Goal: Transaction & Acquisition: Purchase product/service

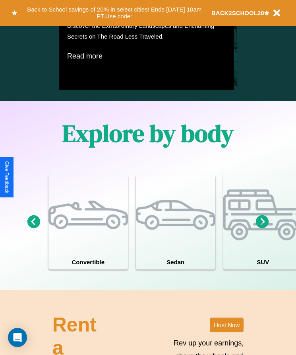
scroll to position [607, 0]
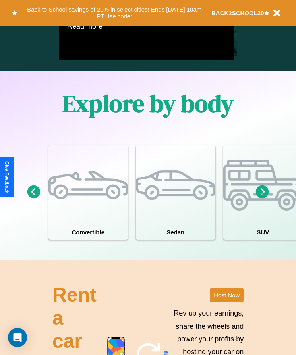
click at [263, 198] on icon at bounding box center [262, 191] width 13 height 13
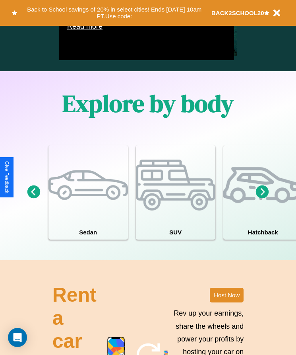
click at [263, 198] on icon at bounding box center [262, 191] width 13 height 13
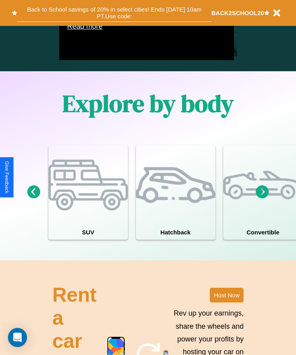
click at [114, 13] on button "Back to School savings of 20% in select cities! Ends [DATE] 10am PT. Use code:" at bounding box center [114, 13] width 194 height 18
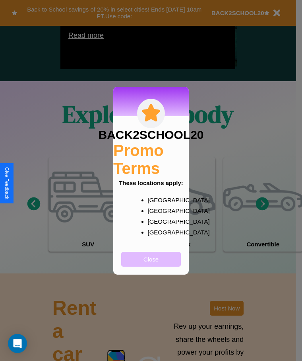
click at [151, 264] on button "Close" at bounding box center [151, 259] width 60 height 15
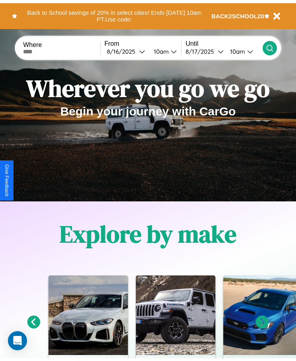
scroll to position [0, 0]
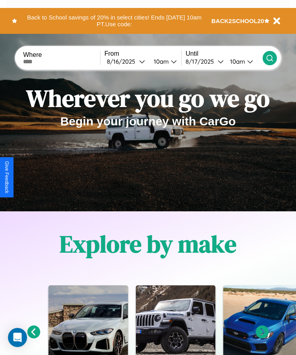
click at [62, 61] on input "text" at bounding box center [61, 61] width 77 height 6
type input "**********"
click at [128, 61] on div "[DATE]" at bounding box center [123, 62] width 32 height 8
select select "*"
select select "****"
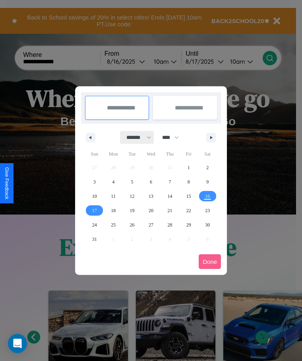
click at [135, 137] on select "******* ******** ***** ***** *** **** **** ****** ********* ******* ******** **…" at bounding box center [138, 137] width 34 height 13
select select "*"
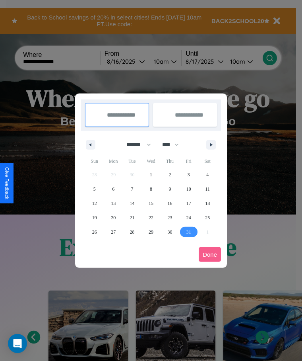
click at [189, 231] on span "31" at bounding box center [189, 232] width 5 height 14
type input "**********"
click at [211, 144] on icon "button" at bounding box center [213, 144] width 4 height 3
select select "**"
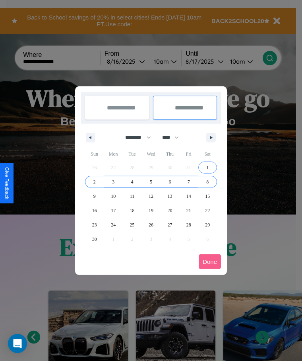
click at [208, 181] on span "8" at bounding box center [207, 182] width 2 height 14
type input "**********"
select select "*"
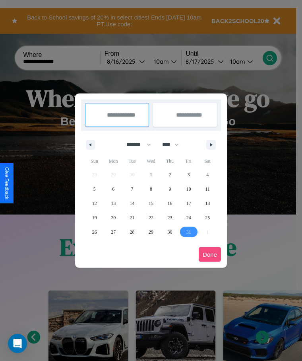
click at [210, 254] on button "Done" at bounding box center [210, 254] width 22 height 15
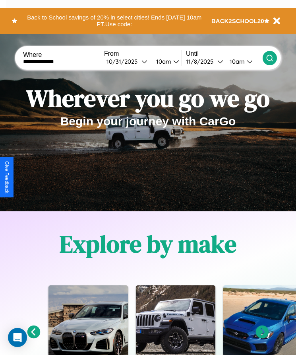
click at [270, 58] on icon at bounding box center [270, 58] width 8 height 8
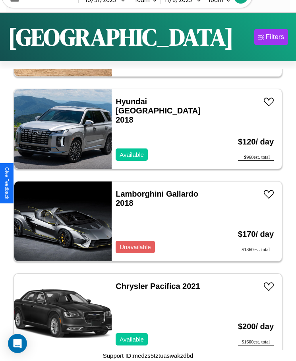
scroll to position [2590, 0]
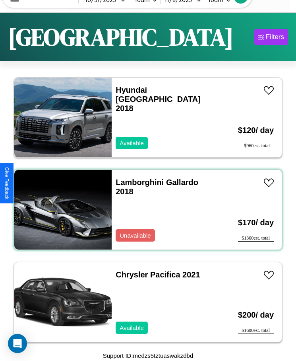
click at [145, 210] on div "Lamborghini Gallardo 2018 Unavailable" at bounding box center [164, 210] width 105 height 80
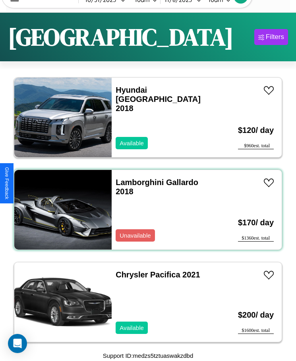
click at [145, 210] on div "Lamborghini Gallardo 2018 Unavailable" at bounding box center [164, 210] width 105 height 80
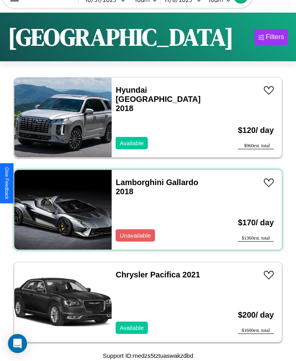
click at [145, 210] on div "Lamborghini Gallardo 2018 Unavailable" at bounding box center [164, 210] width 105 height 80
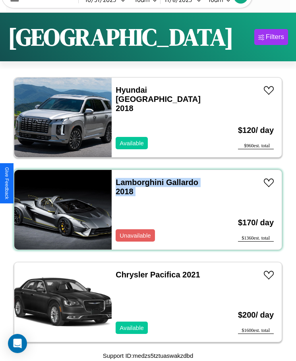
click at [145, 210] on div "Lamborghini Gallardo 2018 Unavailable" at bounding box center [164, 210] width 105 height 80
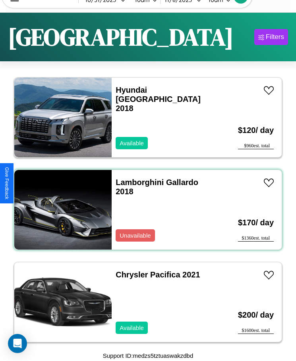
click at [145, 210] on div "Lamborghini Gallardo 2018 Unavailable" at bounding box center [164, 210] width 105 height 80
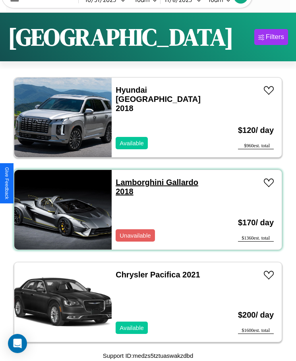
click at [137, 182] on link "Lamborghini Gallardo 2018" at bounding box center [157, 187] width 83 height 18
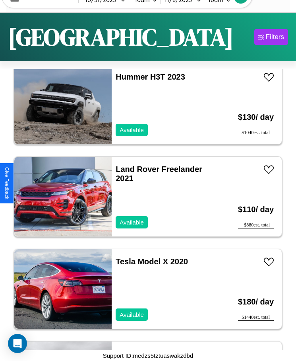
scroll to position [2128, 0]
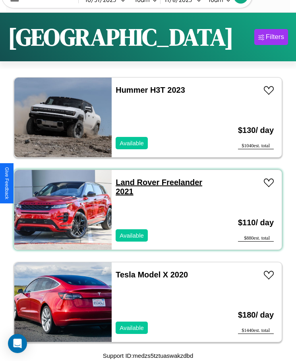
click at [135, 182] on link "Land Rover Freelander 2021" at bounding box center [159, 187] width 87 height 18
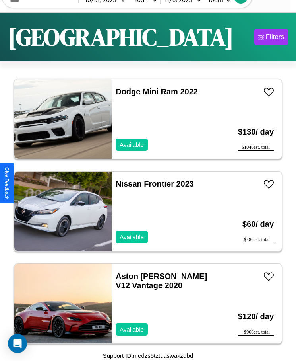
scroll to position [3420, 0]
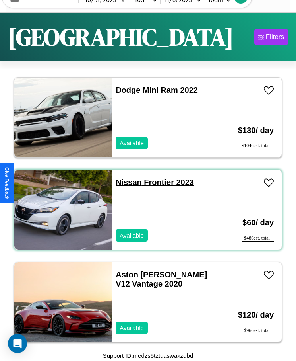
click at [126, 182] on link "Nissan Frontier 2023" at bounding box center [155, 182] width 78 height 9
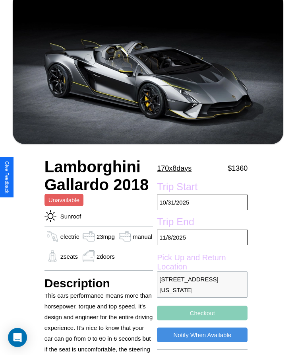
scroll to position [148, 0]
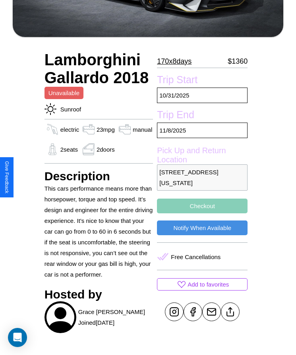
click at [202, 177] on p "830 Main Street San Francisco California 91244 United States" at bounding box center [202, 177] width 91 height 26
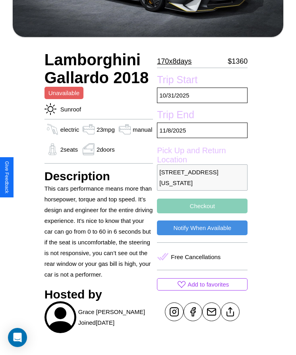
click at [202, 177] on p "830 Main Street San Francisco California 91244 United States" at bounding box center [202, 177] width 91 height 26
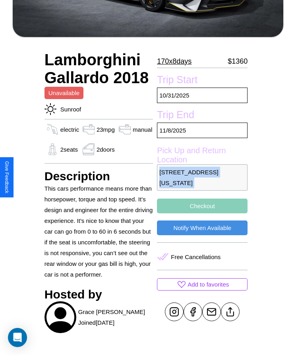
click at [202, 177] on p "830 Main Street San Francisco California 91244 United States" at bounding box center [202, 177] width 91 height 26
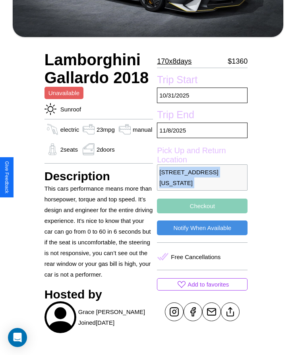
click at [202, 177] on p "830 Main Street San Francisco California 91244 United States" at bounding box center [202, 177] width 91 height 26
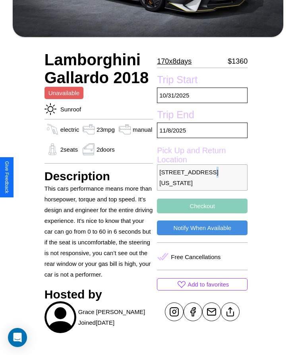
click at [202, 177] on p "830 Main Street San Francisco California 91244 United States" at bounding box center [202, 177] width 91 height 26
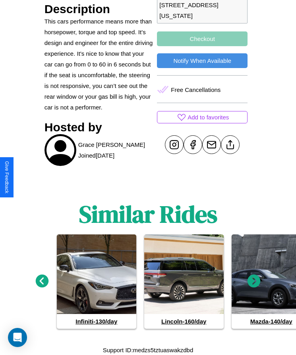
scroll to position [315, 0]
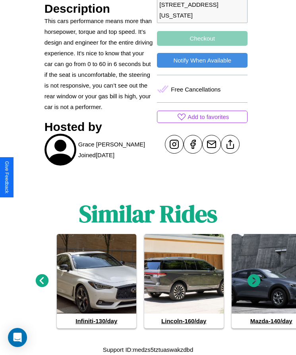
click at [254, 281] on icon at bounding box center [254, 280] width 13 height 13
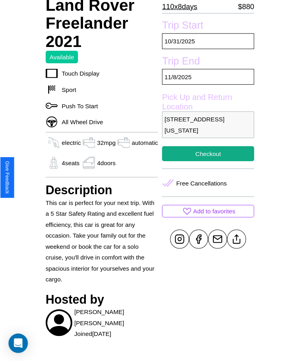
scroll to position [250, 0]
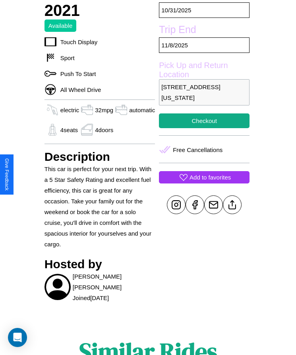
click at [202, 177] on p "Add to favorites" at bounding box center [210, 177] width 41 height 11
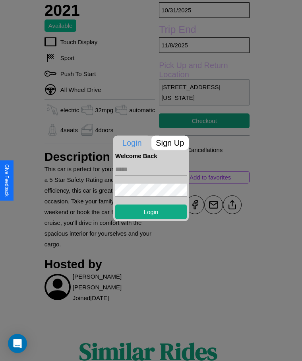
click at [170, 142] on p "Sign Up" at bounding box center [171, 142] width 38 height 14
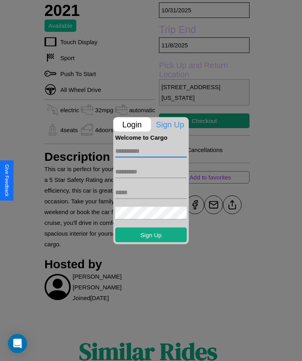
click at [151, 151] on input "text" at bounding box center [151, 150] width 72 height 13
type input "******"
click at [151, 171] on input "text" at bounding box center [151, 171] width 72 height 13
type input "******"
click at [151, 192] on input "text" at bounding box center [151, 192] width 72 height 13
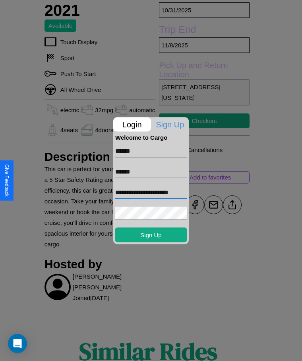
scroll to position [0, 1]
type input "**********"
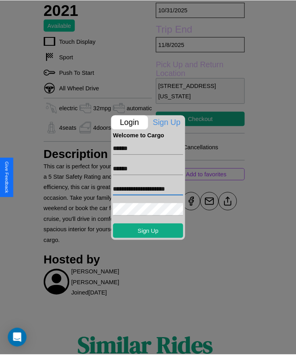
scroll to position [0, 0]
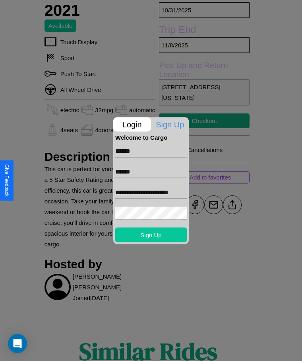
click at [151, 234] on button "Sign Up" at bounding box center [151, 234] width 72 height 15
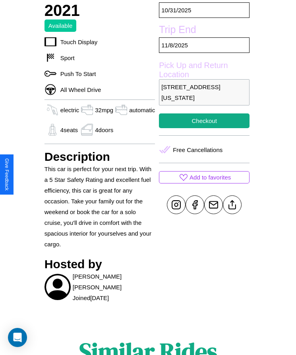
scroll to position [250, 0]
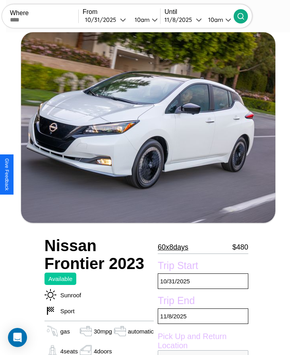
scroll to position [348, 0]
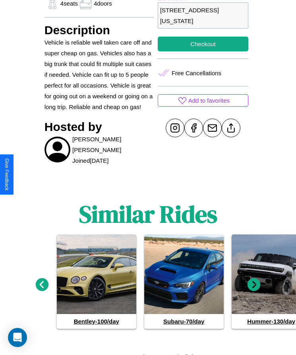
click at [254, 281] on icon at bounding box center [254, 284] width 13 height 13
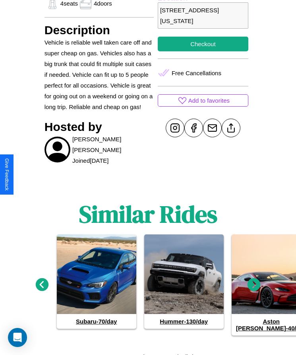
click at [254, 281] on icon at bounding box center [254, 284] width 13 height 13
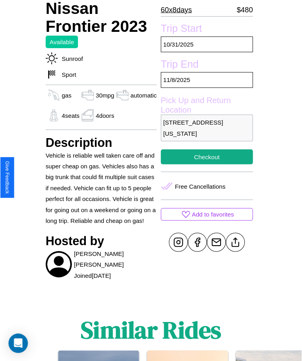
scroll to position [214, 0]
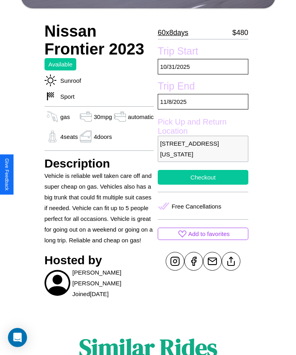
click at [202, 177] on button "Checkout" at bounding box center [203, 177] width 91 height 15
